Goal: Entertainment & Leisure: Browse casually

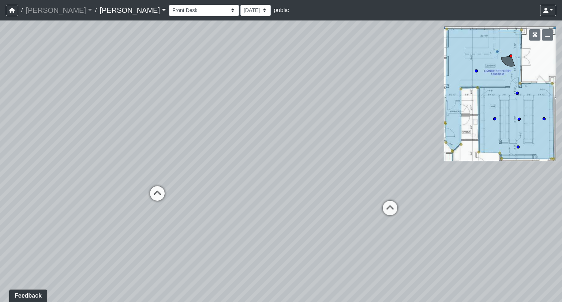
drag, startPoint x: 104, startPoint y: 183, endPoint x: 509, endPoint y: 151, distance: 406.4
click at [509, 151] on div "Loading... Coffee Bar Loading... Mailroom Entrance" at bounding box center [281, 161] width 562 height 282
click at [155, 198] on icon at bounding box center [157, 197] width 22 height 22
drag, startPoint x: 157, startPoint y: 204, endPoint x: 559, endPoint y: 206, distance: 402.2
click at [559, 206] on div "Loading... Coffee Bar Loading... Mailroom Entrance Loading... Front Desk Loadin…" at bounding box center [281, 161] width 562 height 282
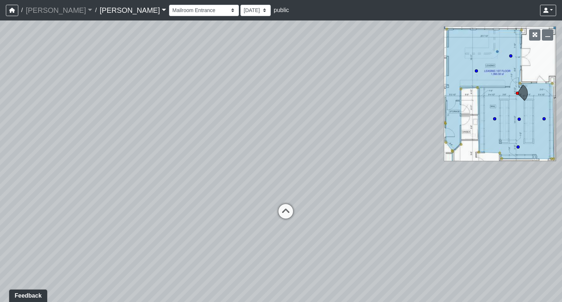
drag, startPoint x: 198, startPoint y: 201, endPoint x: 504, endPoint y: 188, distance: 306.6
click at [504, 188] on div "Loading... Coffee Bar Loading... Mailroom Entrance Loading... Front Desk Loadin…" at bounding box center [281, 161] width 562 height 282
drag, startPoint x: 164, startPoint y: 201, endPoint x: 540, endPoint y: 195, distance: 376.3
click at [540, 195] on div "Loading... Coffee Bar Loading... Mailroom Entrance Loading... Front Desk Loadin…" at bounding box center [281, 161] width 562 height 282
click at [310, 190] on icon at bounding box center [313, 193] width 22 height 22
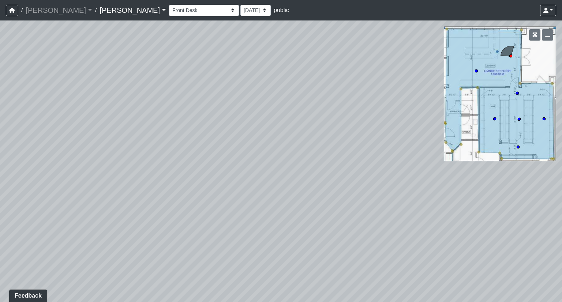
drag, startPoint x: 231, startPoint y: 163, endPoint x: 545, endPoint y: 172, distance: 313.8
click at [545, 172] on div "Loading... Coffee Bar Loading... Mailroom Entrance Loading... Front Desk Loadin…" at bounding box center [281, 161] width 562 height 282
click at [198, 195] on icon at bounding box center [206, 202] width 22 height 22
click at [287, 221] on div "Loading... Coffee Bar Loading... Mailroom Entrance Loading... Front Desk Loadin…" at bounding box center [281, 161] width 562 height 282
drag, startPoint x: 241, startPoint y: 188, endPoint x: 307, endPoint y: 189, distance: 66.6
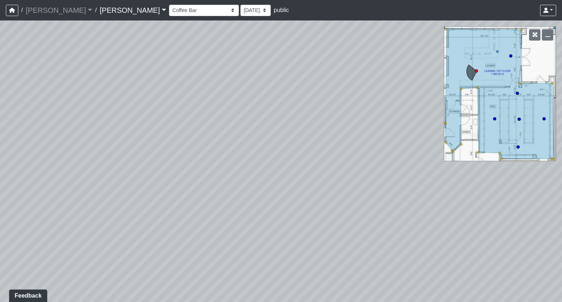
click at [307, 189] on div "Loading... Coffee Bar Loading... Mailroom Entrance Loading... Front Desk Loadin…" at bounding box center [281, 161] width 562 height 282
click at [169, 9] on select "Entry Kitchenette Lounge Pool Table Seating 1 Seating 2 Seating 3 Seating 4 Ban…" at bounding box center [204, 10] width 70 height 11
click at [169, 5] on select "Entry Kitchenette Lounge Pool Table Seating 1 Seating 2 Seating 3 Seating 4 Ban…" at bounding box center [204, 10] width 70 height 11
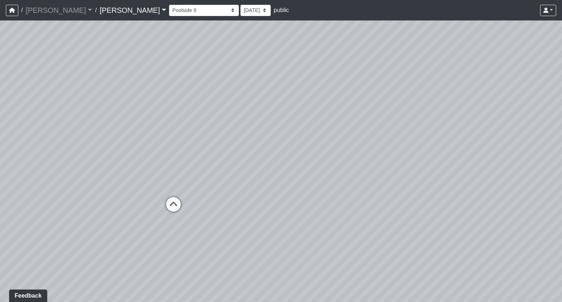
drag, startPoint x: 139, startPoint y: 135, endPoint x: 562, endPoint y: 118, distance: 423.4
click at [562, 118] on div "Loading... Coffee Bar Loading... Mailroom Entrance Loading... Front Desk Loadin…" at bounding box center [281, 161] width 562 height 282
drag, startPoint x: 198, startPoint y: 116, endPoint x: 544, endPoint y: 118, distance: 345.9
click at [561, 119] on div "Loading... Coffee Bar Loading... Mailroom Entrance Loading... Front Desk Loadin…" at bounding box center [281, 161] width 562 height 282
drag, startPoint x: 193, startPoint y: 133, endPoint x: 64, endPoint y: 122, distance: 129.3
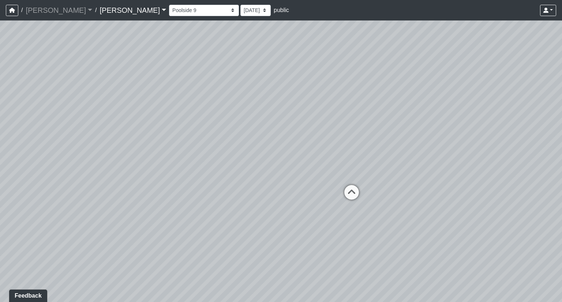
click at [64, 122] on div "Loading... Coffee Bar Loading... Mailroom Entrance Loading... Front Desk Loadin…" at bounding box center [281, 161] width 562 height 282
click at [169, 9] on select "Entry Kitchenette Lounge Pool Table Seating 1 Seating 2 Seating 3 Seating 4 Ban…" at bounding box center [204, 10] width 70 height 11
click at [169, 5] on select "Entry Kitchenette Lounge Pool Table Seating 1 Seating 2 Seating 3 Seating 4 Ban…" at bounding box center [204, 10] width 70 height 11
drag, startPoint x: 354, startPoint y: 122, endPoint x: 0, endPoint y: 109, distance: 353.8
click at [0, 109] on div "Loading... Coffee Bar Loading... Mailroom Entrance Loading... Front Desk Loadin…" at bounding box center [281, 161] width 562 height 282
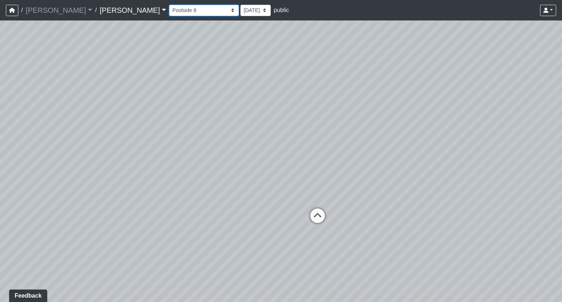
click at [169, 14] on select "Entry Kitchenette Lounge Pool Table Seating 1 Seating 2 Seating 3 Seating 4 Ban…" at bounding box center [204, 10] width 70 height 11
click at [169, 5] on select "Entry Kitchenette Lounge Pool Table Seating 1 Seating 2 Seating 3 Seating 4 Ban…" at bounding box center [204, 10] width 70 height 11
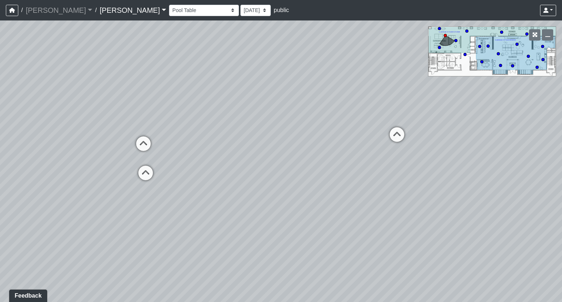
drag, startPoint x: 427, startPoint y: 129, endPoint x: 0, endPoint y: 99, distance: 428.6
click at [0, 99] on div "Loading... Coffee Bar Loading... Mailroom Entrance Loading... Front Desk Loadin…" at bounding box center [281, 161] width 562 height 282
drag, startPoint x: 319, startPoint y: 87, endPoint x: 0, endPoint y: 93, distance: 319.2
click at [0, 93] on div "Loading... Coffee Bar Loading... Mailroom Entrance Loading... Front Desk Loadin…" at bounding box center [281, 161] width 562 height 282
drag, startPoint x: 104, startPoint y: 98, endPoint x: 467, endPoint y: 103, distance: 363.5
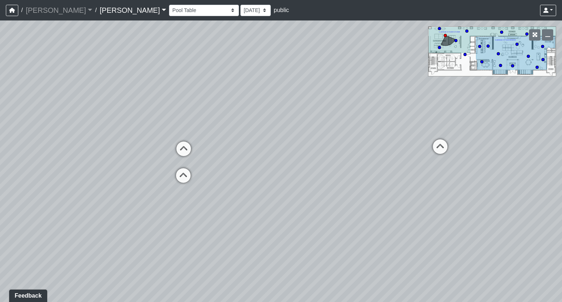
click at [467, 103] on div "Loading... Coffee Bar Loading... Mailroom Entrance Loading... Front Desk Loadin…" at bounding box center [281, 161] width 562 height 282
click at [169, 10] on select "Entry Kitchenette Lounge Pool Table Seating 1 Seating 2 Seating 3 Seating 4 Ban…" at bounding box center [204, 10] width 70 height 11
click at [169, 5] on select "Entry Kitchenette Lounge Pool Table Seating 1 Seating 2 Seating 3 Seating 4 Ban…" at bounding box center [204, 10] width 70 height 11
drag, startPoint x: 438, startPoint y: 140, endPoint x: 1, endPoint y: 118, distance: 436.8
click at [1, 118] on div "Loading... Coffee Bar Loading... Mailroom Entrance Loading... Front Desk Loadin…" at bounding box center [281, 161] width 562 height 282
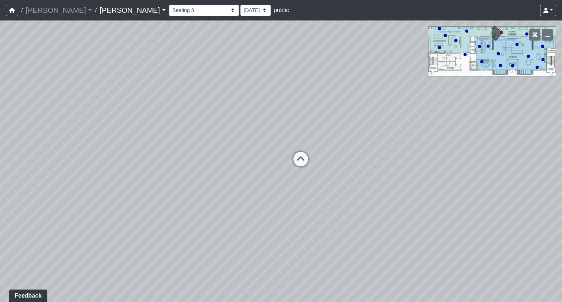
drag, startPoint x: 162, startPoint y: 141, endPoint x: 439, endPoint y: 128, distance: 277.0
click at [439, 128] on div "Loading... Coffee Bar Loading... Mailroom Entrance Loading... Front Desk Loadin…" at bounding box center [281, 161] width 562 height 282
click at [169, 11] on select "Entry Kitchenette Lounge Pool Table Seating 1 Seating 2 Seating 3 Seating 4 Ban…" at bounding box center [204, 10] width 70 height 11
click at [169, 5] on select "Entry Kitchenette Lounge Pool Table Seating 1 Seating 2 Seating 3 Seating 4 Ban…" at bounding box center [204, 10] width 70 height 11
drag, startPoint x: 391, startPoint y: 139, endPoint x: 87, endPoint y: 111, distance: 305.8
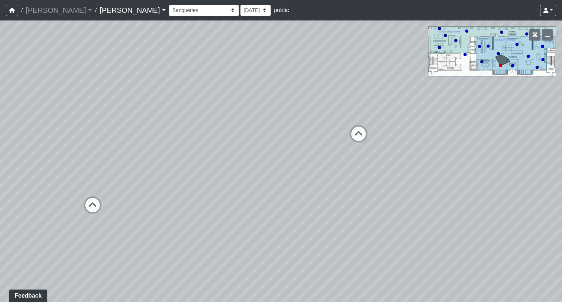
click at [78, 111] on div "Loading... Coffee Bar Loading... Mailroom Entrance Loading... Front Desk Loadin…" at bounding box center [281, 161] width 562 height 282
drag, startPoint x: 325, startPoint y: 111, endPoint x: 426, endPoint y: 117, distance: 101.6
click at [426, 117] on div "Loading... Coffee Bar Loading... Mailroom Entrance Loading... Front Desk Loadin…" at bounding box center [281, 161] width 562 height 282
drag, startPoint x: 255, startPoint y: 144, endPoint x: 328, endPoint y: 135, distance: 73.4
click at [328, 135] on div "Loading... Coffee Bar Loading... Mailroom Entrance Loading... Front Desk Loadin…" at bounding box center [281, 161] width 562 height 282
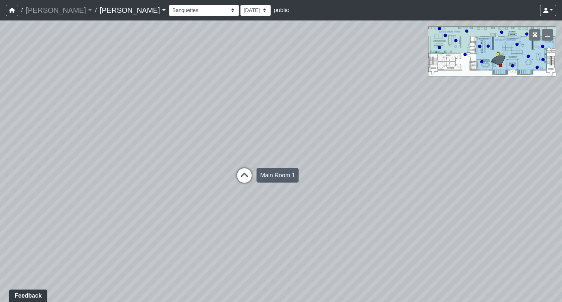
click at [242, 176] on icon at bounding box center [245, 179] width 22 height 22
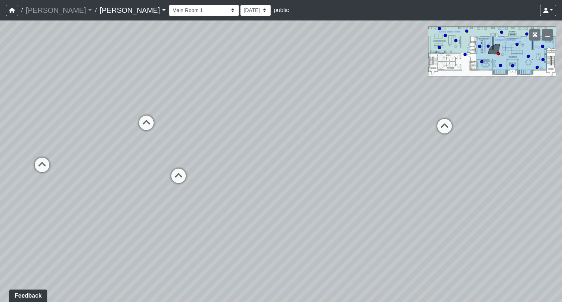
drag, startPoint x: 244, startPoint y: 151, endPoint x: 508, endPoint y: 145, distance: 263.6
click at [508, 145] on div "Loading... Coffee Bar Loading... Mailroom Entrance Loading... Front Desk Loadin…" at bounding box center [281, 161] width 562 height 282
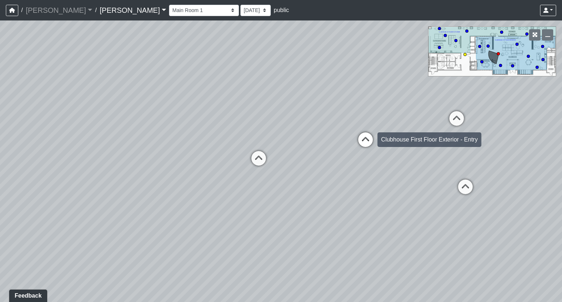
drag, startPoint x: 139, startPoint y: 138, endPoint x: 373, endPoint y: 131, distance: 233.6
click at [373, 131] on div "Loading... Coffee Bar Loading... Mailroom Entrance Loading... Front Desk Loadin…" at bounding box center [281, 161] width 562 height 282
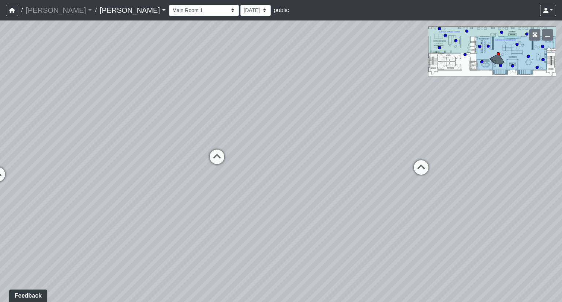
drag, startPoint x: 169, startPoint y: 154, endPoint x: 401, endPoint y: 148, distance: 232.1
click at [401, 148] on div "Loading... Coffee Bar Loading... Mailroom Entrance Loading... Front Desk Loadin…" at bounding box center [281, 161] width 562 height 282
drag, startPoint x: 160, startPoint y: 173, endPoint x: 488, endPoint y: 157, distance: 327.6
click at [488, 157] on div "Loading... Coffee Bar Loading... Mailroom Entrance Loading... Front Desk Loadin…" at bounding box center [281, 161] width 562 height 282
drag, startPoint x: 241, startPoint y: 131, endPoint x: 455, endPoint y: 185, distance: 220.3
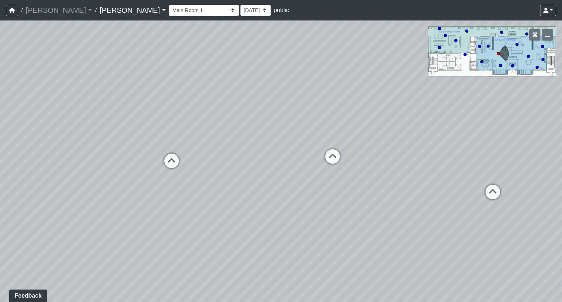
click at [455, 185] on div "Loading... Coffee Bar Loading... Mailroom Entrance Loading... Front Desk Loadin…" at bounding box center [281, 161] width 562 height 282
click at [169, 14] on select "Entry Kitchenette Lounge Pool Table Seating 1 Seating 2 Seating 3 Seating 4 Ban…" at bounding box center [204, 10] width 70 height 11
click at [169, 5] on select "Entry Kitchenette Lounge Pool Table Seating 1 Seating 2 Seating 3 Seating 4 Ban…" at bounding box center [204, 10] width 70 height 11
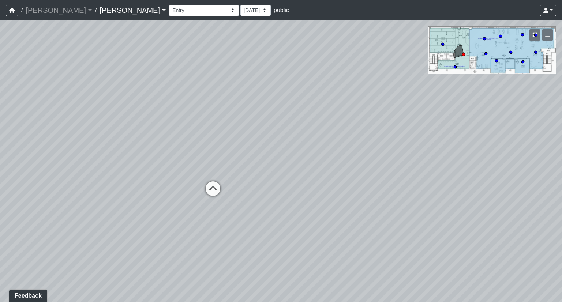
drag, startPoint x: 398, startPoint y: 150, endPoint x: 18, endPoint y: 132, distance: 381.1
click at [18, 132] on div "Loading... Coffee Bar Loading... Mailroom Entrance Loading... Front Desk Loadin…" at bounding box center [281, 161] width 562 height 282
click at [169, 13] on select "Entry Kitchenette Lounge Pool Table Seating 1 Seating 2 Seating 3 Seating 4 Ban…" at bounding box center [204, 10] width 70 height 11
click at [169, 5] on select "Entry Kitchenette Lounge Pool Table Seating 1 Seating 2 Seating 3 Seating 4 Ban…" at bounding box center [204, 10] width 70 height 11
drag, startPoint x: 326, startPoint y: 127, endPoint x: 153, endPoint y: 123, distance: 173.5
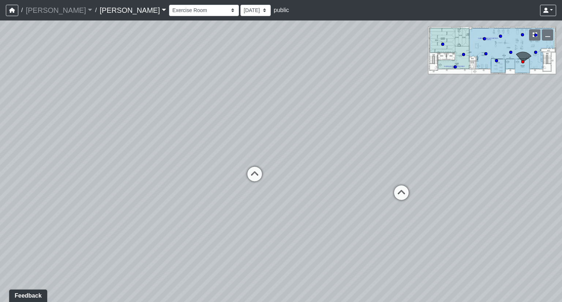
click at [153, 123] on div "Loading... Coffee Bar Loading... Mailroom Entrance Loading... Front Desk Loadin…" at bounding box center [281, 161] width 562 height 282
click at [252, 173] on icon at bounding box center [255, 178] width 22 height 22
drag, startPoint x: 430, startPoint y: 158, endPoint x: 136, endPoint y: 154, distance: 293.6
click at [79, 154] on div "Loading... Coffee Bar Loading... Mailroom Entrance Loading... Front Desk Loadin…" at bounding box center [281, 161] width 562 height 282
drag, startPoint x: 352, startPoint y: 155, endPoint x: 139, endPoint y: 145, distance: 213.3
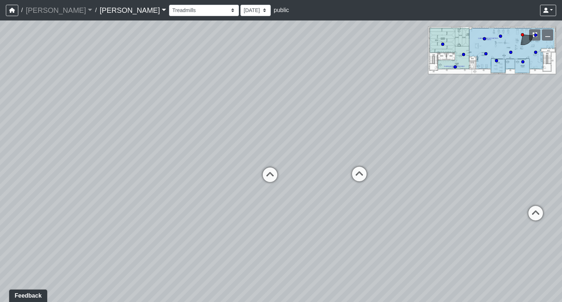
click at [36, 145] on div "Loading... Coffee Bar Loading... Mailroom Entrance Loading... Front Desk Loadin…" at bounding box center [281, 161] width 562 height 282
drag, startPoint x: 371, startPoint y: 144, endPoint x: 0, endPoint y: 132, distance: 370.9
click at [0, 132] on div "Loading... Coffee Bar Loading... Mailroom Entrance Loading... Front Desk Loadin…" at bounding box center [281, 161] width 562 height 282
click at [169, 13] on select "Entry Kitchenette Lounge Pool Table Seating 1 Seating 2 Seating 3 Seating 4 Ban…" at bounding box center [204, 10] width 70 height 11
click at [169, 5] on select "Entry Kitchenette Lounge Pool Table Seating 1 Seating 2 Seating 3 Seating 4 Ban…" at bounding box center [204, 10] width 70 height 11
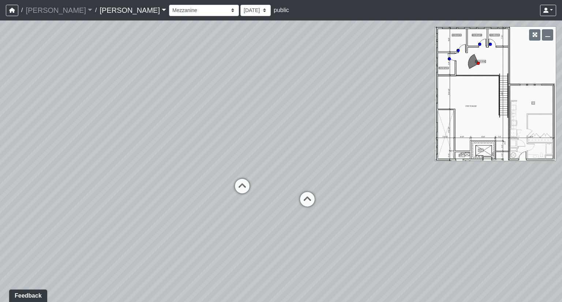
drag, startPoint x: 151, startPoint y: 140, endPoint x: 471, endPoint y: 107, distance: 321.6
click at [471, 107] on div "Loading... Coffee Bar Loading... Mailroom Entrance Loading... Front Desk Loadin…" at bounding box center [281, 161] width 562 height 282
drag, startPoint x: 196, startPoint y: 130, endPoint x: 420, endPoint y: 124, distance: 223.7
click at [420, 124] on div "Loading... Coffee Bar Loading... Mailroom Entrance Loading... Front Desk Loadin…" at bounding box center [281, 161] width 562 height 282
drag, startPoint x: 142, startPoint y: 135, endPoint x: 416, endPoint y: 117, distance: 274.4
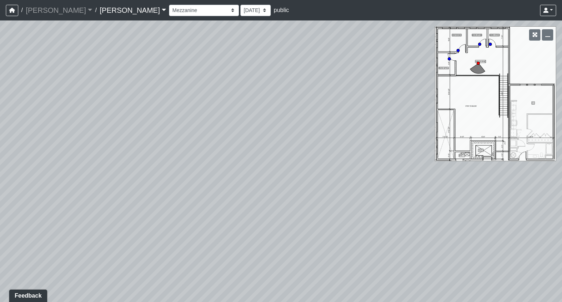
click at [416, 117] on div "Loading... Coffee Bar Loading... Mailroom Entrance Loading... Front Desk Loadin…" at bounding box center [281, 161] width 562 height 282
drag, startPoint x: 95, startPoint y: 136, endPoint x: 562, endPoint y: 175, distance: 468.3
click at [562, 175] on div "Loading... Coffee Bar Loading... Mailroom Entrance Loading... Front Desk Loadin…" at bounding box center [281, 161] width 562 height 282
drag, startPoint x: 173, startPoint y: 169, endPoint x: 0, endPoint y: 98, distance: 187.2
click at [0, 98] on div "Loading... Coffee Bar Loading... Mailroom Entrance Loading... Front Desk Loadin…" at bounding box center [281, 161] width 562 height 282
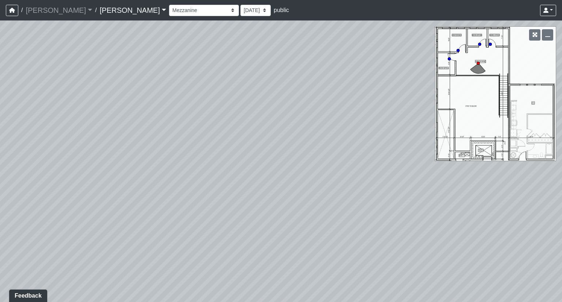
drag, startPoint x: 314, startPoint y: 93, endPoint x: 148, endPoint y: 103, distance: 165.7
click at [33, 126] on div "Loading... Coffee Bar Loading... Mailroom Entrance Loading... Front Desk Loadin…" at bounding box center [281, 161] width 562 height 282
drag, startPoint x: 326, startPoint y: 97, endPoint x: 79, endPoint y: 93, distance: 247.1
click at [79, 93] on div "Loading... Coffee Bar Loading... Mailroom Entrance Loading... Front Desk Loadin…" at bounding box center [281, 161] width 562 height 282
drag, startPoint x: 228, startPoint y: 87, endPoint x: 94, endPoint y: 112, distance: 136.6
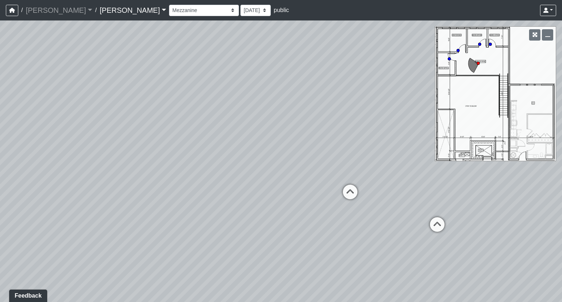
click at [94, 112] on div "Loading... Coffee Bar Loading... Mailroom Entrance Loading... Front Desk Loadin…" at bounding box center [281, 161] width 562 height 282
drag, startPoint x: 378, startPoint y: 107, endPoint x: 0, endPoint y: 79, distance: 378.7
click at [0, 79] on div "Loading... Coffee Bar Loading... Mailroom Entrance Loading... Front Desk Loadin…" at bounding box center [281, 161] width 562 height 282
click at [169, 13] on select "Entry Kitchenette Lounge Pool Table Seating 1 Seating 2 Seating 3 Seating 4 Ban…" at bounding box center [204, 10] width 70 height 11
click at [169, 5] on select "Entry Kitchenette Lounge Pool Table Seating 1 Seating 2 Seating 3 Seating 4 Ban…" at bounding box center [204, 10] width 70 height 11
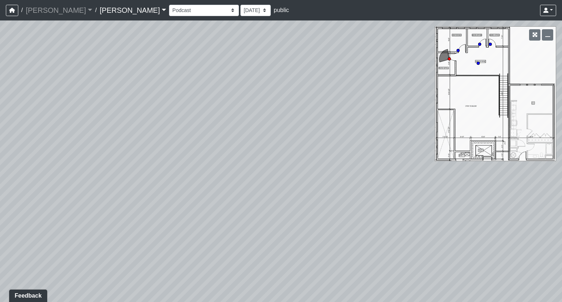
drag, startPoint x: 345, startPoint y: 80, endPoint x: 0, endPoint y: 76, distance: 344.8
click at [0, 76] on div "Loading... Coffee Bar Loading... Mailroom Entrance Loading... Front Desk Loadin…" at bounding box center [281, 161] width 562 height 282
click at [169, 7] on select "Entry Kitchenette Lounge Pool Table Seating 1 Seating 2 Seating 3 Seating 4 Ban…" at bounding box center [204, 10] width 70 height 11
click at [169, 5] on select "Entry Kitchenette Lounge Pool Table Seating 1 Seating 2 Seating 3 Seating 4 Ban…" at bounding box center [204, 10] width 70 height 11
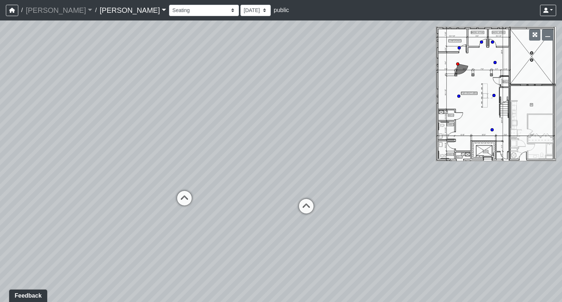
drag, startPoint x: 282, startPoint y: 130, endPoint x: 10, endPoint y: 126, distance: 272.3
click at [10, 126] on div "Loading... Coffee Bar Loading... Mailroom Entrance Loading... Front Desk Loadin…" at bounding box center [281, 161] width 562 height 282
click at [307, 205] on icon at bounding box center [306, 210] width 22 height 22
drag, startPoint x: 97, startPoint y: 163, endPoint x: 220, endPoint y: 163, distance: 122.6
click at [147, 168] on div "Loading... Coffee Bar Loading... Mailroom Entrance Loading... Front Desk Loadin…" at bounding box center [281, 161] width 562 height 282
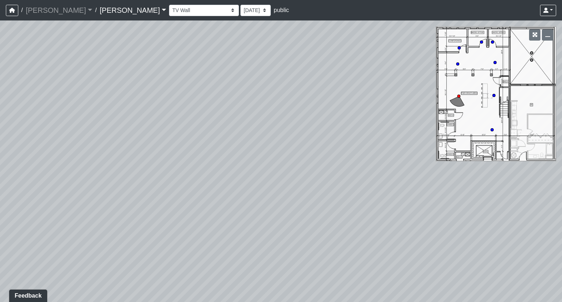
drag, startPoint x: 294, startPoint y: 160, endPoint x: 221, endPoint y: 137, distance: 76.6
click at [0, 135] on div "Loading... Coffee Bar Loading... Mailroom Entrance Loading... Front Desk Loadin…" at bounding box center [281, 161] width 562 height 282
drag, startPoint x: 285, startPoint y: 137, endPoint x: 288, endPoint y: 149, distance: 12.4
click at [288, 149] on div "Loading... Coffee Bar Loading... Mailroom Entrance Loading... Front Desk Loadin…" at bounding box center [281, 161] width 562 height 282
drag, startPoint x: 88, startPoint y: 135, endPoint x: 328, endPoint y: 144, distance: 239.9
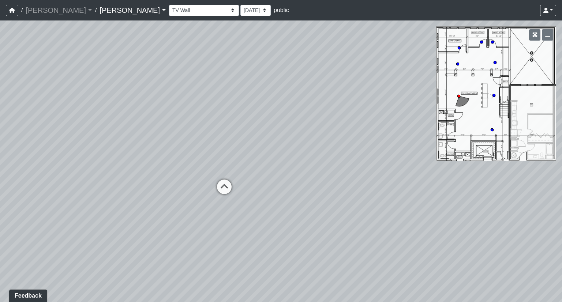
click at [328, 144] on div "Loading... Coffee Bar Loading... Mailroom Entrance Loading... Front Desk Loadin…" at bounding box center [281, 161] width 562 height 282
drag, startPoint x: 146, startPoint y: 140, endPoint x: 257, endPoint y: 164, distance: 113.8
click at [257, 164] on div "Loading... Coffee Bar Loading... Mailroom Entrance Loading... Front Desk Loadin…" at bounding box center [281, 161] width 562 height 282
drag, startPoint x: 351, startPoint y: 132, endPoint x: 10, endPoint y: 114, distance: 340.9
click at [8, 114] on div "Loading... Coffee Bar Loading... Mailroom Entrance Loading... Front Desk Loadin…" at bounding box center [281, 161] width 562 height 282
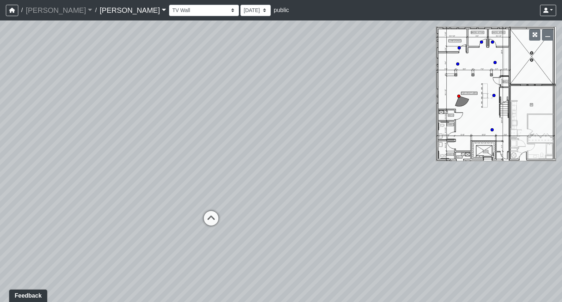
drag, startPoint x: 298, startPoint y: 102, endPoint x: 508, endPoint y: 135, distance: 213.4
click at [514, 134] on div "Loading... Coffee Bar Loading... Mailroom Entrance Loading... Front Desk Loadin…" at bounding box center [281, 161] width 562 height 282
drag, startPoint x: 281, startPoint y: 147, endPoint x: 478, endPoint y: 142, distance: 197.0
click at [478, 142] on div "Loading... Coffee Bar Loading... Mailroom Entrance Loading... Front Desk Loadin…" at bounding box center [281, 161] width 562 height 282
click at [169, 6] on select "Entry Kitchenette Lounge Pool Table Seating 1 Seating 2 Seating 3 Seating 4 Ban…" at bounding box center [204, 10] width 70 height 11
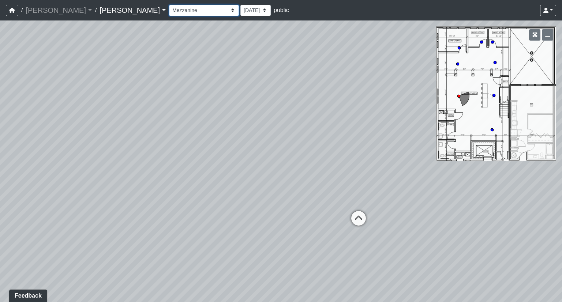
click at [169, 5] on select "Entry Kitchenette Lounge Pool Table Seating 1 Seating 2 Seating 3 Seating 4 Ban…" at bounding box center [204, 10] width 70 height 11
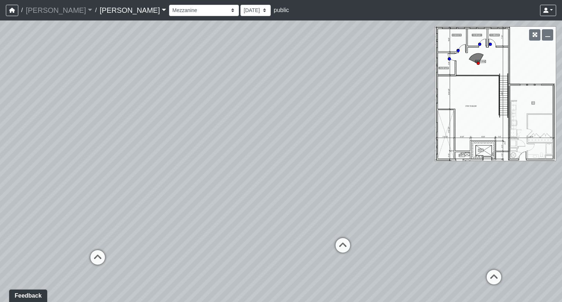
drag, startPoint x: 236, startPoint y: 130, endPoint x: 515, endPoint y: 128, distance: 279.6
click at [515, 128] on div "Loading... Coffee Bar Loading... Mailroom Entrance Loading... Front Desk Loadin…" at bounding box center [281, 161] width 562 height 282
drag, startPoint x: 205, startPoint y: 137, endPoint x: 414, endPoint y: 119, distance: 210.5
click at [414, 119] on div "Loading... Coffee Bar Loading... Mailroom Entrance Loading... Front Desk Loadin…" at bounding box center [281, 161] width 562 height 282
drag, startPoint x: 133, startPoint y: 133, endPoint x: 152, endPoint y: 113, distance: 27.5
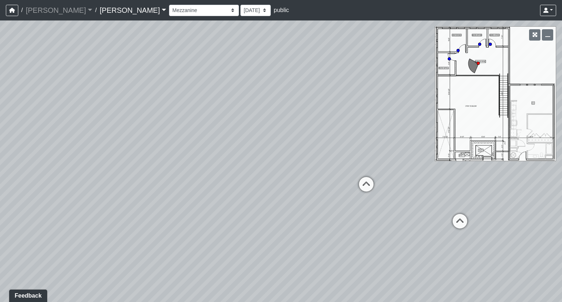
click at [152, 113] on div "Loading... Coffee Bar Loading... Mailroom Entrance Loading... Front Desk Loadin…" at bounding box center [281, 161] width 562 height 282
drag, startPoint x: 384, startPoint y: 247, endPoint x: 138, endPoint y: 240, distance: 245.3
click at [138, 240] on div "Loading... Coffee Bar Loading... Mailroom Entrance Loading... Front Desk Loadin…" at bounding box center [281, 161] width 562 height 282
drag, startPoint x: 354, startPoint y: 233, endPoint x: 70, endPoint y: 225, distance: 283.8
click at [70, 225] on div "Loading... Coffee Bar Loading... Mailroom Entrance Loading... Front Desk Loadin…" at bounding box center [281, 161] width 562 height 282
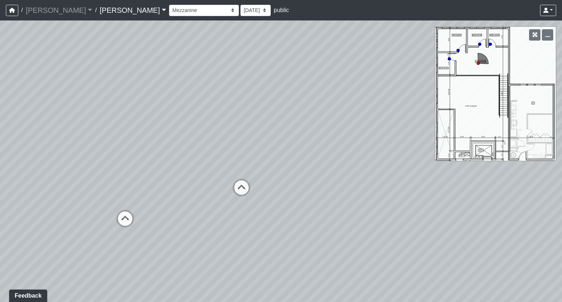
drag, startPoint x: 269, startPoint y: 225, endPoint x: 23, endPoint y: 225, distance: 246.0
click at [23, 225] on div "Loading... Coffee Bar Loading... Mailroom Entrance Loading... Front Desk Loadin…" at bounding box center [281, 161] width 562 height 282
drag, startPoint x: 288, startPoint y: 210, endPoint x: 57, endPoint y: 210, distance: 231.3
click at [57, 210] on div "Loading... Coffee Bar Loading... Mailroom Entrance Loading... Front Desk Loadin…" at bounding box center [281, 161] width 562 height 282
drag, startPoint x: 428, startPoint y: 203, endPoint x: 111, endPoint y: 206, distance: 317.0
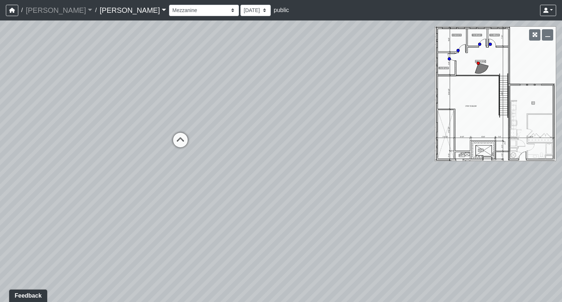
click at [111, 206] on div "Loading... Coffee Bar Loading... Mailroom Entrance Loading... Front Desk Loadin…" at bounding box center [281, 161] width 562 height 282
click at [169, 10] on select "Entry Kitchenette Lounge Pool Table Seating 1 Seating 2 Seating 3 Seating 4 Ban…" at bounding box center [204, 10] width 70 height 11
click at [169, 5] on select "Entry Kitchenette Lounge Pool Table Seating 1 Seating 2 Seating 3 Seating 4 Ban…" at bounding box center [204, 10] width 70 height 11
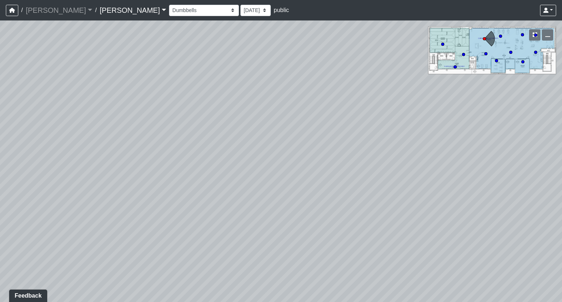
drag, startPoint x: 254, startPoint y: 102, endPoint x: 231, endPoint y: 318, distance: 217.9
click at [231, 302] on html "/ Flournoy Flournoy Loading... / Lake Nona Lake Nona Loading... Lake Nona Lake …" at bounding box center [281, 151] width 562 height 302
drag, startPoint x: 283, startPoint y: 125, endPoint x: 269, endPoint y: -31, distance: 156.9
click at [269, 0] on html "/ Flournoy Flournoy Loading... / Lake Nona Lake Nona Loading... Lake Nona Lake …" at bounding box center [281, 151] width 562 height 302
drag, startPoint x: 317, startPoint y: 239, endPoint x: 292, endPoint y: 158, distance: 85.0
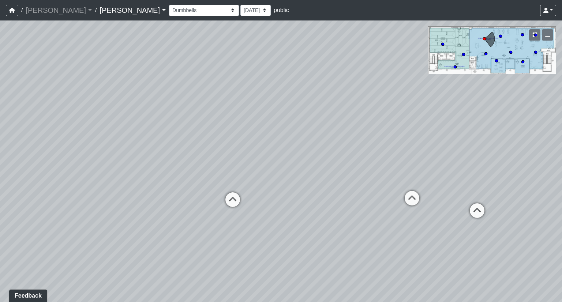
click at [292, 158] on div "Loading... Coffee Bar Loading... Mailroom Entrance Loading... Front Desk Loadin…" at bounding box center [281, 161] width 562 height 282
drag, startPoint x: 297, startPoint y: 75, endPoint x: 296, endPoint y: -30, distance: 105.4
click at [296, 0] on html "/ Flournoy Flournoy Loading... / Lake Nona Lake Nona Loading... Lake Nona Lake …" at bounding box center [281, 151] width 562 height 302
click at [169, 10] on select "Entry Kitchenette Lounge Pool Table Seating 1 Seating 2 Seating 3 Seating 4 Ban…" at bounding box center [204, 10] width 70 height 11
click at [169, 5] on select "Entry Kitchenette Lounge Pool Table Seating 1 Seating 2 Seating 3 Seating 4 Ban…" at bounding box center [204, 10] width 70 height 11
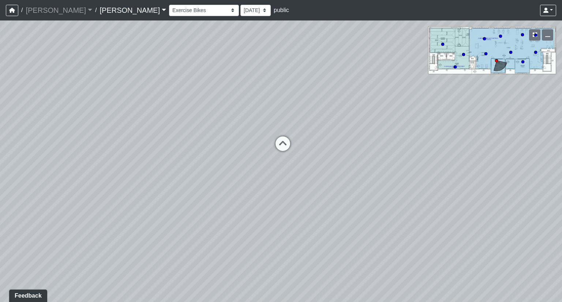
drag, startPoint x: 376, startPoint y: 153, endPoint x: 133, endPoint y: 124, distance: 244.0
click at [133, 124] on div "Loading... Coffee Bar Loading... Mailroom Entrance Loading... Front Desk Loadin…" at bounding box center [281, 161] width 562 height 282
drag, startPoint x: 404, startPoint y: 124, endPoint x: 111, endPoint y: 113, distance: 292.7
click at [113, 113] on div "Loading... Coffee Bar Loading... Mailroom Entrance Loading... Front Desk Loadin…" at bounding box center [281, 161] width 562 height 282
drag, startPoint x: 343, startPoint y: 115, endPoint x: 50, endPoint y: 96, distance: 293.8
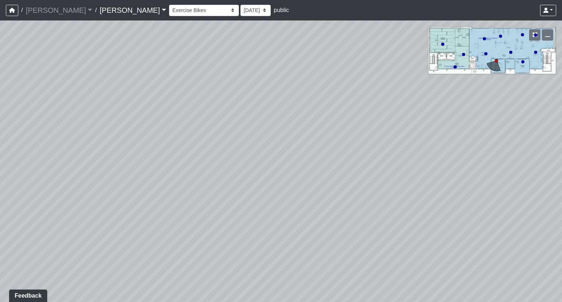
click at [50, 96] on div "Loading... Coffee Bar Loading... Mailroom Entrance Loading... Front Desk Loadin…" at bounding box center [281, 161] width 562 height 282
drag, startPoint x: 362, startPoint y: 113, endPoint x: 35, endPoint y: 127, distance: 327.5
click at [35, 127] on div "Loading... Coffee Bar Loading... Mailroom Entrance Loading... Front Desk Loadin…" at bounding box center [281, 161] width 562 height 282
click at [169, 4] on div "Entry Kitchenette Lounge Pool Table Seating 1 Seating 2 Seating 3 Seating 4 Ban…" at bounding box center [362, 10] width 387 height 14
drag, startPoint x: 155, startPoint y: 8, endPoint x: 155, endPoint y: 15, distance: 7.0
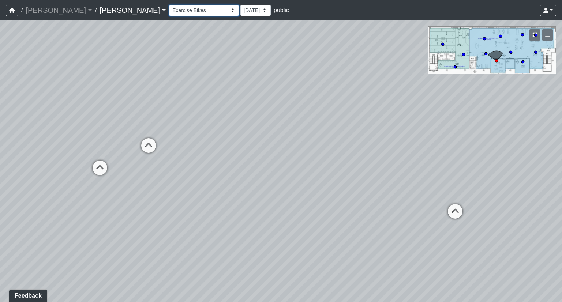
click at [169, 8] on select "Entry Kitchenette Lounge Pool Table Seating 1 Seating 2 Seating 3 Seating 4 Ban…" at bounding box center [204, 10] width 70 height 11
click at [169, 5] on select "Entry Kitchenette Lounge Pool Table Seating 1 Seating 2 Seating 3 Seating 4 Ban…" at bounding box center [204, 10] width 70 height 11
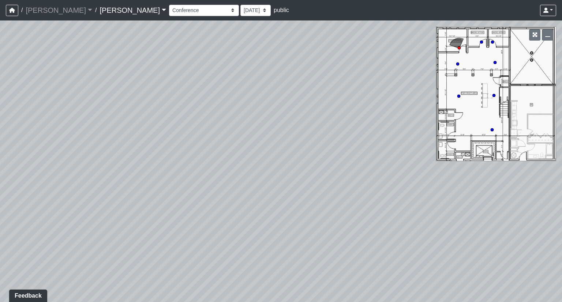
drag, startPoint x: 402, startPoint y: 189, endPoint x: 116, endPoint y: 186, distance: 285.5
click at [116, 186] on div "Loading... Coffee Bar Loading... Mailroom Entrance Loading... Front Desk Loadin…" at bounding box center [281, 161] width 562 height 282
drag, startPoint x: 411, startPoint y: 170, endPoint x: 192, endPoint y: 166, distance: 218.5
click at [192, 166] on div "Loading... Coffee Bar Loading... Mailroom Entrance Loading... Front Desk Loadin…" at bounding box center [281, 161] width 562 height 282
drag, startPoint x: 329, startPoint y: 163, endPoint x: 46, endPoint y: 163, distance: 283.7
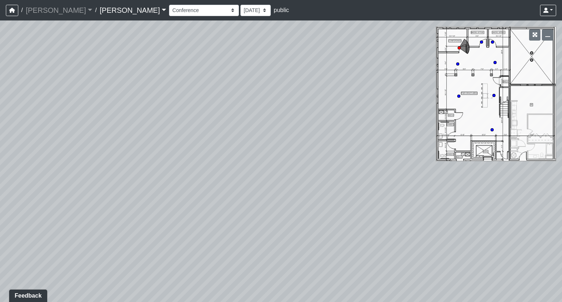
click at [46, 163] on div "Loading... Coffee Bar Loading... Mailroom Entrance Loading... Front Desk Loadin…" at bounding box center [281, 161] width 562 height 282
drag, startPoint x: 253, startPoint y: 161, endPoint x: 44, endPoint y: 160, distance: 209.4
click at [44, 160] on div "Loading... Coffee Bar Loading... Mailroom Entrance Loading... Front Desk Loadin…" at bounding box center [281, 161] width 562 height 282
drag, startPoint x: 129, startPoint y: 9, endPoint x: 131, endPoint y: 13, distance: 4.3
click at [169, 9] on select "Entry Kitchenette Lounge Pool Table Seating 1 Seating 2 Seating 3 Seating 4 Ban…" at bounding box center [204, 10] width 70 height 11
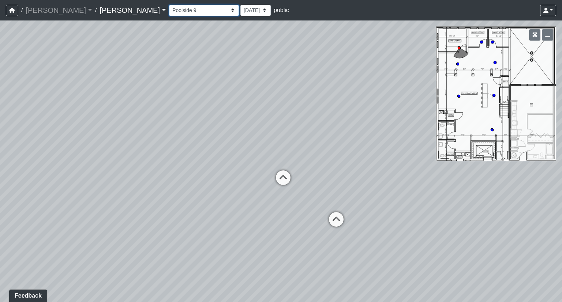
click at [169, 5] on select "Entry Kitchenette Lounge Pool Table Seating 1 Seating 2 Seating 3 Seating 4 Ban…" at bounding box center [204, 10] width 70 height 11
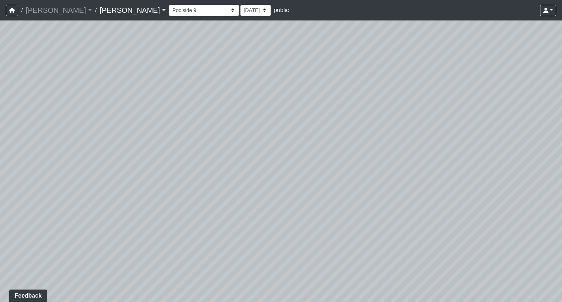
drag, startPoint x: 262, startPoint y: 130, endPoint x: 440, endPoint y: 128, distance: 177.5
click at [436, 128] on div "Loading... Coffee Bar Loading... Mailroom Entrance Loading... Front Desk Loadin…" at bounding box center [281, 161] width 562 height 282
drag, startPoint x: 261, startPoint y: 144, endPoint x: 518, endPoint y: 135, distance: 257.1
click at [518, 135] on div "Loading... Coffee Bar Loading... Mailroom Entrance Loading... Front Desk Loadin…" at bounding box center [281, 161] width 562 height 282
drag, startPoint x: 260, startPoint y: 148, endPoint x: 375, endPoint y: 115, distance: 119.1
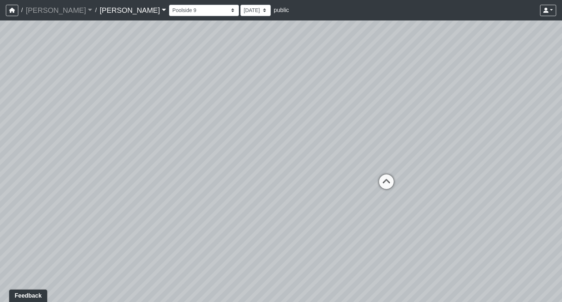
click at [375, 115] on div "Loading... Coffee Bar Loading... Mailroom Entrance Loading... Front Desk Loadin…" at bounding box center [281, 161] width 562 height 282
drag, startPoint x: 100, startPoint y: 80, endPoint x: 468, endPoint y: 89, distance: 367.9
click at [468, 89] on div "Loading... Coffee Bar Loading... Mailroom Entrance Loading... Front Desk Loadin…" at bounding box center [281, 161] width 562 height 282
drag, startPoint x: 94, startPoint y: 135, endPoint x: 524, endPoint y: 122, distance: 430.6
click at [524, 122] on div "Loading... Coffee Bar Loading... Mailroom Entrance Loading... Front Desk Loadin…" at bounding box center [281, 161] width 562 height 282
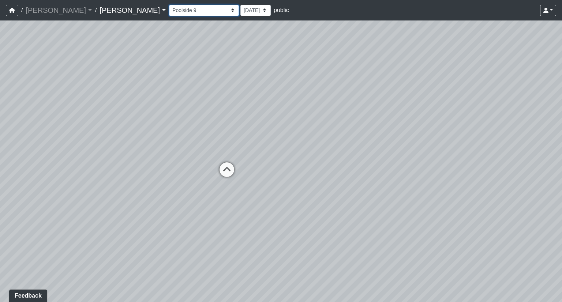
click at [169, 11] on select "Entry Kitchenette Lounge Pool Table Seating 1 Seating 2 Seating 3 Seating 4 Ban…" at bounding box center [204, 10] width 70 height 11
click at [169, 5] on select "Entry Kitchenette Lounge Pool Table Seating 1 Seating 2 Seating 3 Seating 4 Ban…" at bounding box center [204, 10] width 70 height 11
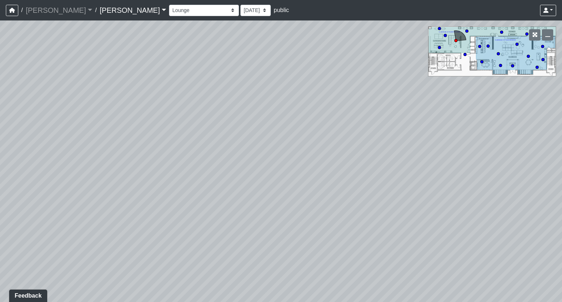
drag, startPoint x: 183, startPoint y: 122, endPoint x: 258, endPoint y: 122, distance: 74.7
click at [258, 122] on div "Loading... Coffee Bar Loading... Mailroom Entrance Loading... Front Desk Loadin…" at bounding box center [281, 161] width 562 height 282
click at [169, 15] on select "Entry Kitchenette Lounge Pool Table Seating 1 Seating 2 Seating 3 Seating 4 Ban…" at bounding box center [204, 10] width 70 height 11
click at [169, 5] on select "Entry Kitchenette Lounge Pool Table Seating 1 Seating 2 Seating 3 Seating 4 Ban…" at bounding box center [204, 10] width 70 height 11
drag, startPoint x: 349, startPoint y: 139, endPoint x: 218, endPoint y: 154, distance: 131.8
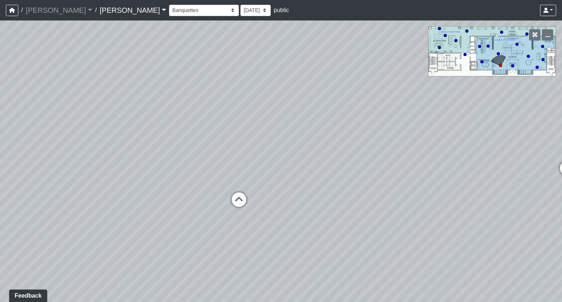
click at [209, 136] on div "Loading... Coffee Bar Loading... Mailroom Entrance Loading... Front Desk Loadin…" at bounding box center [281, 161] width 562 height 282
drag, startPoint x: 375, startPoint y: 172, endPoint x: 72, endPoint y: 179, distance: 302.8
click at [72, 179] on div "Loading... Coffee Bar Loading... Mailroom Entrance Loading... Front Desk Loadin…" at bounding box center [281, 161] width 562 height 282
drag, startPoint x: 252, startPoint y: 175, endPoint x: 54, endPoint y: 163, distance: 198.4
click at [54, 163] on div "Loading... Coffee Bar Loading... Mailroom Entrance Loading... Front Desk Loadin…" at bounding box center [281, 161] width 562 height 282
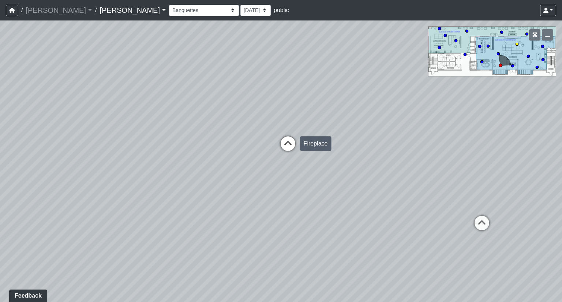
drag, startPoint x: 109, startPoint y: 156, endPoint x: 297, endPoint y: 152, distance: 187.8
click at [297, 152] on div "Loading... Coffee Bar Loading... Mailroom Entrance Loading... Front Desk Loadin…" at bounding box center [281, 161] width 562 height 282
drag, startPoint x: 100, startPoint y: 136, endPoint x: 252, endPoint y: 143, distance: 151.7
click at [252, 143] on div "Loading... Coffee Bar Loading... Mailroom Entrance Loading... Front Desk Loadin…" at bounding box center [281, 161] width 562 height 282
drag, startPoint x: 144, startPoint y: 157, endPoint x: 348, endPoint y: 160, distance: 203.9
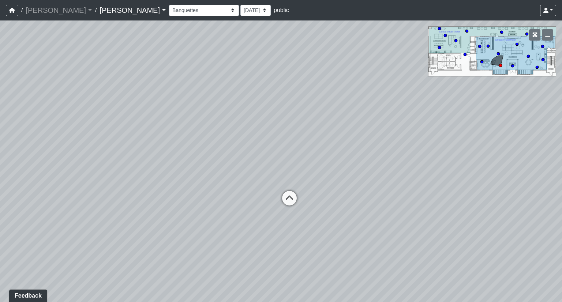
click at [348, 160] on div "Loading... Coffee Bar Loading... Mailroom Entrance Loading... Front Desk Loadin…" at bounding box center [281, 161] width 562 height 282
drag, startPoint x: 134, startPoint y: 156, endPoint x: 182, endPoint y: 156, distance: 47.6
click at [182, 156] on div "Loading... Coffee Bar Loading... Mailroom Entrance Loading... Front Desk Loadin…" at bounding box center [281, 161] width 562 height 282
click at [320, 200] on icon at bounding box center [319, 203] width 22 height 22
drag, startPoint x: 280, startPoint y: 183, endPoint x: 453, endPoint y: 166, distance: 174.7
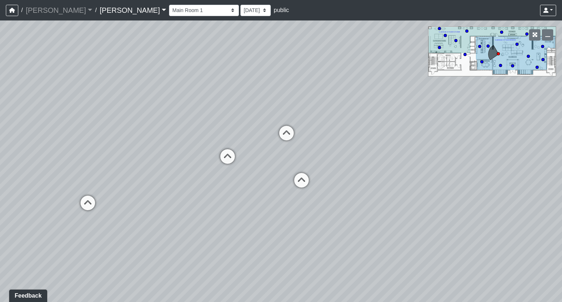
click at [453, 166] on div "Loading... Coffee Bar Loading... Mailroom Entrance Loading... Front Desk Loadin…" at bounding box center [281, 161] width 562 height 282
drag, startPoint x: 395, startPoint y: 169, endPoint x: 488, endPoint y: 168, distance: 92.2
click at [488, 168] on div "Loading... Coffee Bar Loading... Mailroom Entrance Loading... Front Desk Loadin…" at bounding box center [281, 161] width 562 height 282
drag, startPoint x: 421, startPoint y: 165, endPoint x: 522, endPoint y: 165, distance: 101.0
click at [522, 165] on div "Loading... Coffee Bar Loading... Mailroom Entrance Loading... Front Desk Loadin…" at bounding box center [281, 161] width 562 height 282
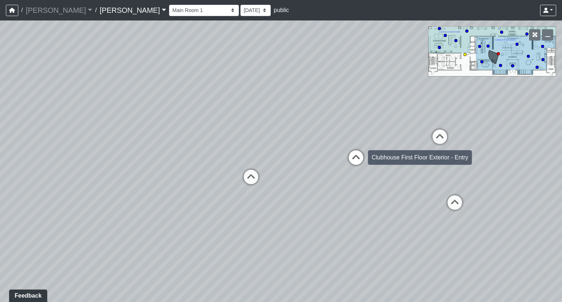
click at [354, 158] on icon at bounding box center [356, 161] width 22 height 22
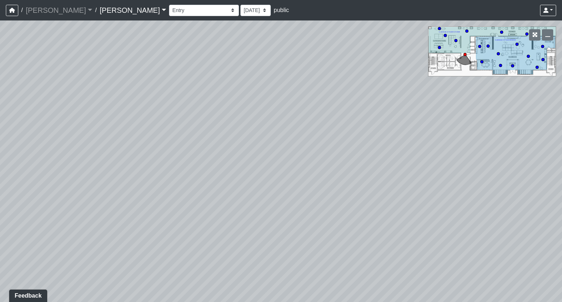
drag, startPoint x: 299, startPoint y: 149, endPoint x: 562, endPoint y: 166, distance: 262.9
click at [562, 166] on div "Loading... Coffee Bar Loading... Mailroom Entrance Loading... Front Desk Loadin…" at bounding box center [281, 161] width 562 height 282
drag, startPoint x: 294, startPoint y: 165, endPoint x: 395, endPoint y: 169, distance: 101.5
click at [518, 159] on div "Loading... Coffee Bar Loading... Mailroom Entrance Loading... Front Desk Loadin…" at bounding box center [281, 161] width 562 height 282
drag, startPoint x: 329, startPoint y: 179, endPoint x: 322, endPoint y: 174, distance: 8.7
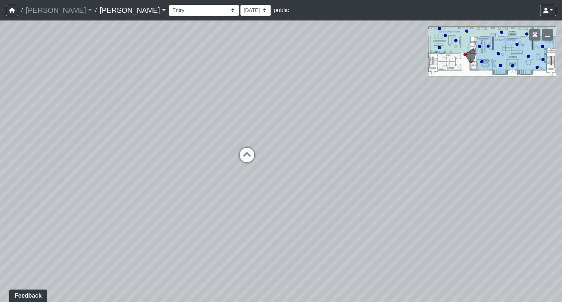
click at [364, 176] on div "Loading... Coffee Bar Loading... Mailroom Entrance Loading... Front Desk Loadin…" at bounding box center [281, 161] width 562 height 282
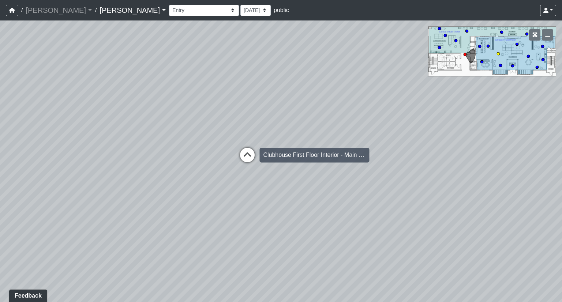
click at [243, 156] on icon at bounding box center [247, 159] width 22 height 22
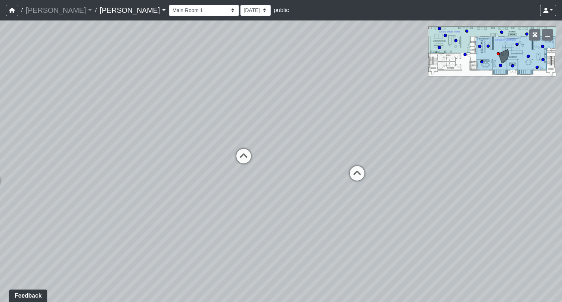
drag, startPoint x: 396, startPoint y: 157, endPoint x: 31, endPoint y: 140, distance: 364.9
click at [9, 141] on div "Loading... Coffee Bar Loading... Mailroom Entrance Loading... Front Desk Loadin…" at bounding box center [281, 161] width 562 height 282
drag, startPoint x: 388, startPoint y: 142, endPoint x: 310, endPoint y: 148, distance: 78.9
click at [310, 148] on div "Loading... Coffee Bar Loading... Mailroom Entrance Loading... Front Desk Loadin…" at bounding box center [281, 161] width 562 height 282
click at [169, 7] on select "Entry Kitchenette Lounge Pool Table Seating 1 Seating 2 Seating 3 Seating 4 Ban…" at bounding box center [204, 10] width 70 height 11
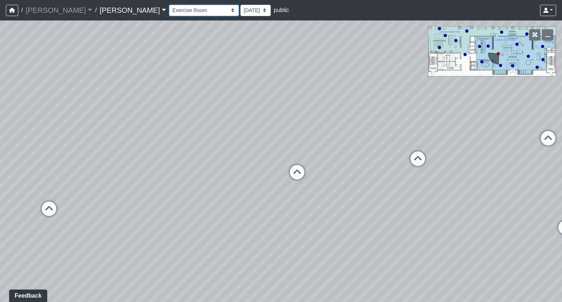
click at [169, 5] on select "Entry Kitchenette Lounge Pool Table Seating 1 Seating 2 Seating 3 Seating 4 Ban…" at bounding box center [204, 10] width 70 height 11
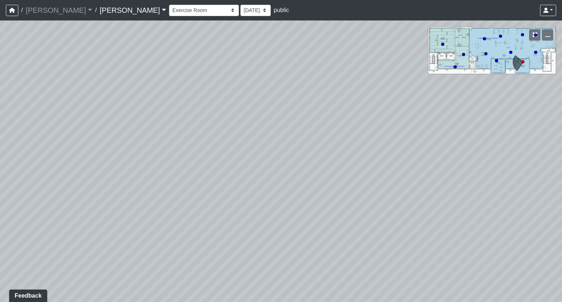
drag, startPoint x: 155, startPoint y: 120, endPoint x: 533, endPoint y: 232, distance: 393.8
click at [533, 232] on div "Loading... Coffee Bar Loading... Mailroom Entrance Loading... Front Desk Loadin…" at bounding box center [281, 161] width 562 height 282
drag, startPoint x: 251, startPoint y: 150, endPoint x: 342, endPoint y: 171, distance: 93.3
click at [561, 158] on div "Loading... Coffee Bar Loading... Mailroom Entrance Loading... Front Desk Loadin…" at bounding box center [281, 161] width 562 height 282
drag, startPoint x: 236, startPoint y: 186, endPoint x: 343, endPoint y: 153, distance: 112.5
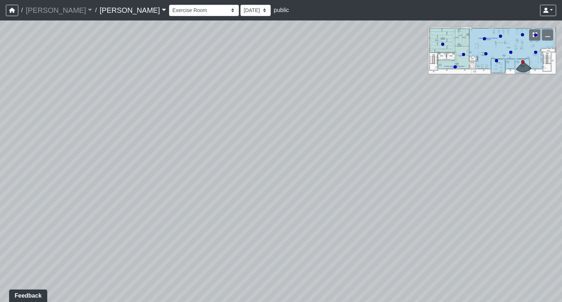
click at [446, 145] on div "Loading... Coffee Bar Loading... Mailroom Entrance Loading... Front Desk Loadin…" at bounding box center [281, 161] width 562 height 282
drag, startPoint x: 161, startPoint y: 186, endPoint x: 366, endPoint y: 169, distance: 205.3
click at [418, 156] on div "Loading... Coffee Bar Loading... Mailroom Entrance Loading... Front Desk Loadin…" at bounding box center [281, 161] width 562 height 282
drag, startPoint x: 204, startPoint y: 219, endPoint x: 283, endPoint y: 193, distance: 83.3
click at [291, 193] on div "Loading... Coffee Bar Loading... Mailroom Entrance Loading... Front Desk Loadin…" at bounding box center [281, 161] width 562 height 282
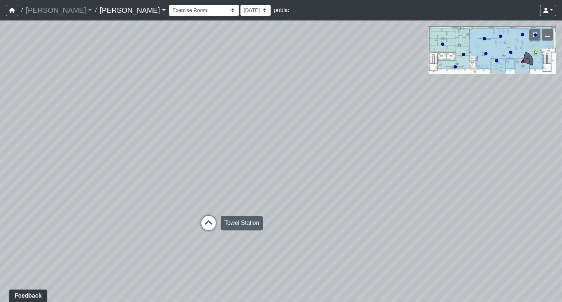
click at [209, 220] on icon at bounding box center [209, 227] width 22 height 22
drag, startPoint x: 151, startPoint y: 182, endPoint x: 364, endPoint y: 137, distance: 217.7
click at [362, 137] on div "Loading... Coffee Bar Loading... Mailroom Entrance Loading... Front Desk Loadin…" at bounding box center [281, 161] width 562 height 282
drag, startPoint x: 84, startPoint y: 147, endPoint x: 457, endPoint y: 133, distance: 373.6
click at [443, 132] on div "Loading... Coffee Bar Loading... Mailroom Entrance Loading... Front Desk Loadin…" at bounding box center [281, 161] width 562 height 282
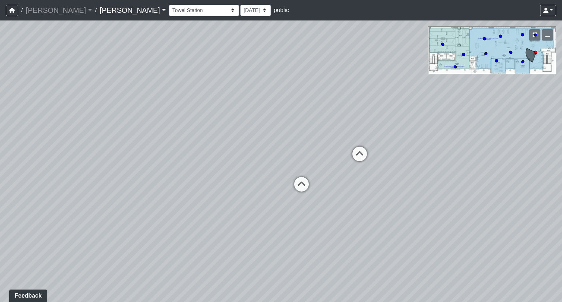
drag, startPoint x: 209, startPoint y: 145, endPoint x: 291, endPoint y: 33, distance: 139.8
click at [291, 33] on div "Loading... Coffee Bar Loading... Mailroom Entrance Loading... Front Desk Loadin…" at bounding box center [281, 161] width 562 height 282
click at [169, 16] on div "Entry Kitchenette Lounge Pool Table Seating 1 Seating 2 Seating 3 Seating 4 Ban…" at bounding box center [229, 10] width 120 height 11
click at [169, 12] on select "Entry Kitchenette Lounge Pool Table Seating 1 Seating 2 Seating 3 Seating 4 Ban…" at bounding box center [204, 10] width 70 height 11
click at [330, 166] on div "Loading... Coffee Bar Loading... Mailroom Entrance Loading... Front Desk Loadin…" at bounding box center [281, 161] width 562 height 282
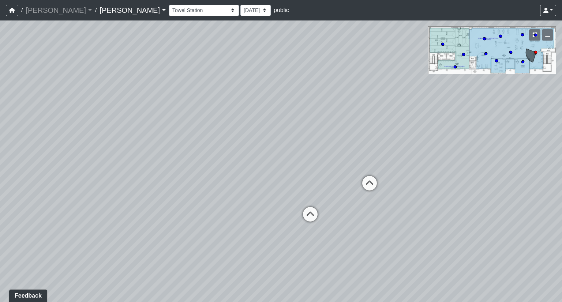
drag, startPoint x: 369, startPoint y: 62, endPoint x: 264, endPoint y: 277, distance: 239.1
click at [260, 281] on div "Loading... Coffee Bar Loading... Mailroom Entrance Loading... Front Desk Loadin…" at bounding box center [281, 161] width 562 height 282
drag, startPoint x: 358, startPoint y: 191, endPoint x: 155, endPoint y: 179, distance: 203.1
click at [155, 179] on div "Loading... Coffee Bar Loading... Mailroom Entrance Loading... Front Desk Loadin…" at bounding box center [281, 161] width 562 height 282
drag, startPoint x: 454, startPoint y: 191, endPoint x: 508, endPoint y: 139, distance: 75.1
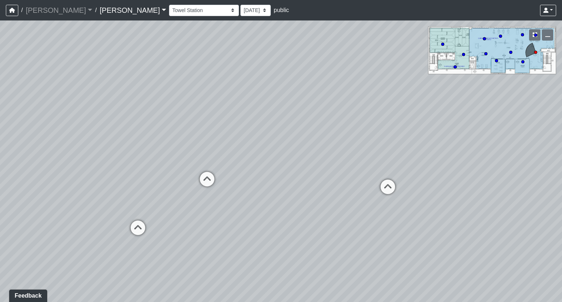
click at [508, 139] on div "Loading... Coffee Bar Loading... Mailroom Entrance Loading... Front Desk Loadin…" at bounding box center [281, 161] width 562 height 282
click at [169, 11] on select "Entry Kitchenette Lounge Pool Table Seating 1 Seating 2 Seating 3 Seating 4 Ban…" at bounding box center [204, 10] width 70 height 11
click at [169, 5] on select "Entry Kitchenette Lounge Pool Table Seating 1 Seating 2 Seating 3 Seating 4 Ban…" at bounding box center [204, 10] width 70 height 11
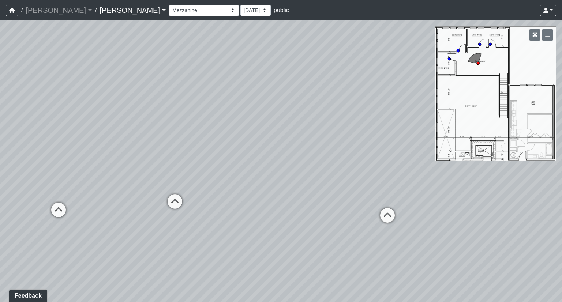
drag, startPoint x: 252, startPoint y: 158, endPoint x: 350, endPoint y: 131, distance: 102.1
click at [350, 131] on div "Loading... Coffee Bar Loading... Mailroom Entrance Loading... Front Desk Loadin…" at bounding box center [281, 161] width 562 height 282
drag, startPoint x: 113, startPoint y: 190, endPoint x: 295, endPoint y: 207, distance: 183.4
click at [298, 210] on div "Loading... Coffee Bar Loading... Mailroom Entrance Loading... Front Desk Loadin…" at bounding box center [281, 161] width 562 height 282
drag, startPoint x: 230, startPoint y: 145, endPoint x: 459, endPoint y: 172, distance: 230.0
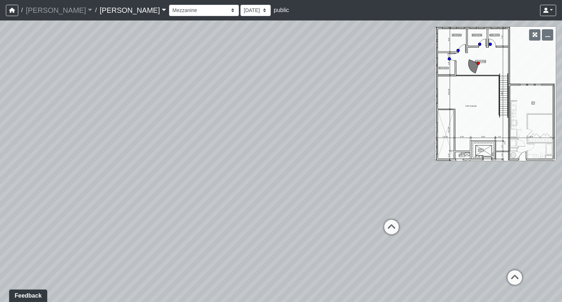
click at [459, 172] on div "Loading... Coffee Bar Loading... Mailroom Entrance Loading... Front Desk Loadin…" at bounding box center [281, 161] width 562 height 282
drag, startPoint x: 393, startPoint y: 207, endPoint x: 122, endPoint y: 191, distance: 272.1
click at [122, 191] on div "Loading... Coffee Bar Loading... Mailroom Entrance Loading... Front Desk Loadin…" at bounding box center [281, 161] width 562 height 282
drag, startPoint x: 354, startPoint y: 177, endPoint x: 150, endPoint y: 175, distance: 203.5
click at [150, 175] on div "Loading... Coffee Bar Loading... Mailroom Entrance Loading... Front Desk Loadin…" at bounding box center [281, 161] width 562 height 282
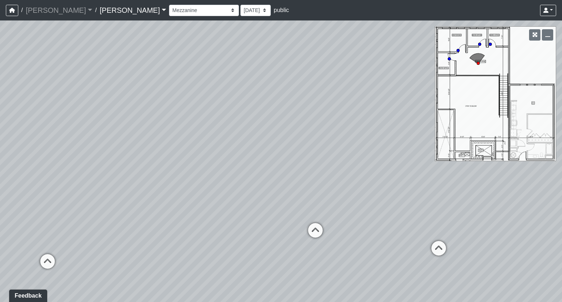
drag, startPoint x: 376, startPoint y: 165, endPoint x: 195, endPoint y: 163, distance: 180.8
click at [195, 163] on div "Loading... Coffee Bar Loading... Mailroom Entrance Loading... Front Desk Loadin…" at bounding box center [281, 161] width 562 height 282
drag, startPoint x: 343, startPoint y: 157, endPoint x: 227, endPoint y: 153, distance: 116.1
click at [227, 153] on div "Loading... Coffee Bar Loading... Mailroom Entrance Loading... Front Desk Loadin…" at bounding box center [281, 161] width 562 height 282
drag, startPoint x: 361, startPoint y: 145, endPoint x: 191, endPoint y: 139, distance: 169.9
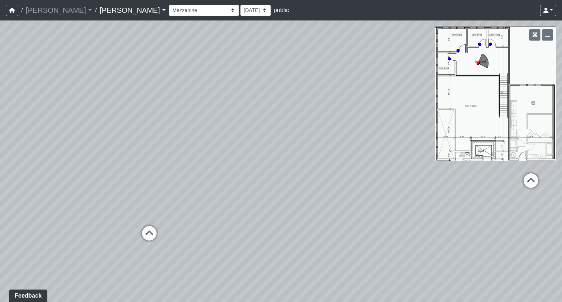
click at [191, 139] on div "Loading... Coffee Bar Loading... Mailroom Entrance Loading... Front Desk Loadin…" at bounding box center [281, 161] width 562 height 282
drag, startPoint x: 372, startPoint y: 143, endPoint x: 202, endPoint y: 120, distance: 171.7
click at [119, 129] on div "Loading... Coffee Bar Loading... Mailroom Entrance Loading... Front Desk Loadin…" at bounding box center [281, 161] width 562 height 282
click at [169, 10] on select "Entry Kitchenette Lounge Pool Table Seating 1 Seating 2 Seating 3 Seating 4 Ban…" at bounding box center [204, 10] width 70 height 11
click at [169, 5] on select "Entry Kitchenette Lounge Pool Table Seating 1 Seating 2 Seating 3 Seating 4 Ban…" at bounding box center [204, 10] width 70 height 11
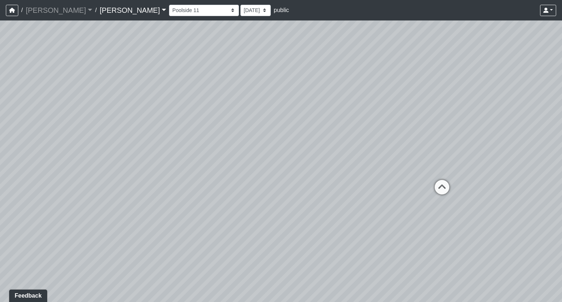
drag, startPoint x: 168, startPoint y: 154, endPoint x: 483, endPoint y: 147, distance: 315.2
click at [482, 147] on div "Loading... Coffee Bar Loading... Mailroom Entrance Loading... Front Desk Loadin…" at bounding box center [281, 161] width 562 height 282
drag, startPoint x: 193, startPoint y: 147, endPoint x: 507, endPoint y: 169, distance: 314.8
click at [507, 169] on div "Loading... Coffee Bar Loading... Mailroom Entrance Loading... Front Desk Loadin…" at bounding box center [281, 161] width 562 height 282
click at [270, 189] on icon at bounding box center [270, 193] width 22 height 22
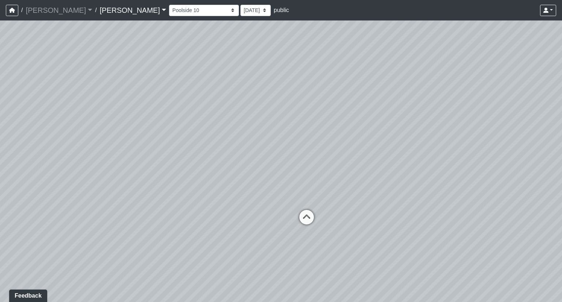
drag, startPoint x: 288, startPoint y: 128, endPoint x: 281, endPoint y: 151, distance: 23.7
click at [281, 151] on div "Loading... Coffee Bar Loading... Mailroom Entrance Loading... Front Desk Loadin…" at bounding box center [281, 161] width 562 height 282
click at [310, 219] on icon at bounding box center [307, 221] width 22 height 22
drag, startPoint x: 264, startPoint y: 150, endPoint x: 272, endPoint y: 188, distance: 38.8
click at [272, 188] on div "Loading... Coffee Bar Loading... Mailroom Entrance Loading... Front Desk Loadin…" at bounding box center [281, 161] width 562 height 282
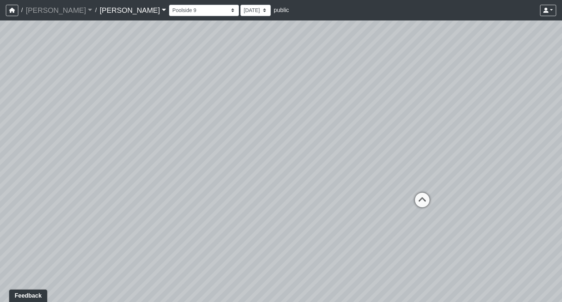
drag, startPoint x: 332, startPoint y: 219, endPoint x: 342, endPoint y: 126, distance: 93.1
click at [342, 126] on div "Loading... Coffee Bar Loading... Mailroom Entrance Loading... Front Desk Loadin…" at bounding box center [281, 161] width 562 height 282
drag, startPoint x: 235, startPoint y: 145, endPoint x: 509, endPoint y: 158, distance: 274.8
click at [507, 156] on div "Loading... Coffee Bar Loading... Mailroom Entrance Loading... Front Desk Loadin…" at bounding box center [281, 161] width 562 height 282
drag, startPoint x: 375, startPoint y: 154, endPoint x: 181, endPoint y: 145, distance: 194.2
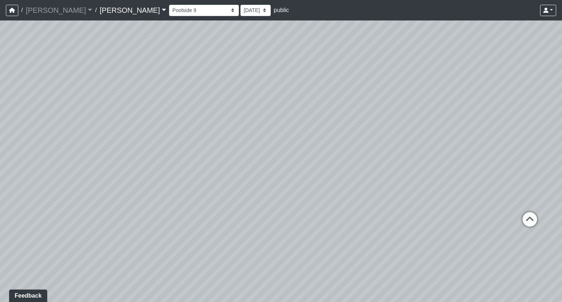
click at [183, 146] on div "Loading... Coffee Bar Loading... Mailroom Entrance Loading... Front Desk Loadin…" at bounding box center [281, 161] width 562 height 282
drag, startPoint x: 400, startPoint y: 106, endPoint x: 54, endPoint y: 146, distance: 348.2
click at [47, 147] on div "Loading... Coffee Bar Loading... Mailroom Entrance Loading... Front Desk Loadin…" at bounding box center [281, 161] width 562 height 282
drag, startPoint x: 331, startPoint y: 137, endPoint x: 118, endPoint y: 137, distance: 213.0
click at [118, 137] on div "Loading... Coffee Bar Loading... Mailroom Entrance Loading... Front Desk Loadin…" at bounding box center [281, 161] width 562 height 282
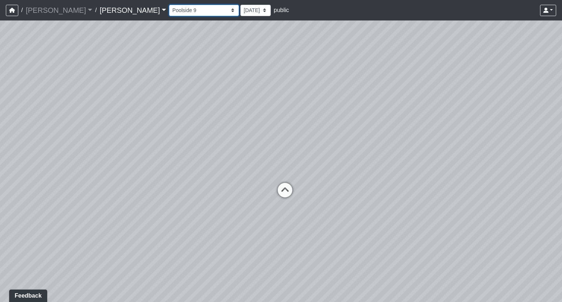
click at [169, 12] on select "Entry Kitchenette Lounge Pool Table Seating 1 Seating 2 Seating 3 Seating 4 Ban…" at bounding box center [204, 10] width 70 height 11
drag, startPoint x: 352, startPoint y: 104, endPoint x: 160, endPoint y: 129, distance: 194.6
click at [121, 128] on div "Loading... Coffee Bar Loading... Mailroom Entrance Loading... Front Desk Loadin…" at bounding box center [281, 161] width 562 height 282
drag, startPoint x: 424, startPoint y: 137, endPoint x: 280, endPoint y: 137, distance: 143.8
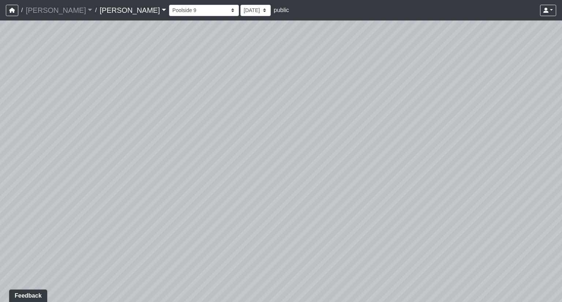
click at [280, 137] on div "Loading... Coffee Bar Loading... Mailroom Entrance Loading... Front Desk Loadin…" at bounding box center [281, 161] width 562 height 282
click at [169, 16] on div "Entry Kitchenette Lounge Pool Table Seating 1 Seating 2 Seating 3 Seating 4 Ban…" at bounding box center [362, 10] width 387 height 14
click at [169, 14] on select "Entry Kitchenette Lounge Pool Table Seating 1 Seating 2 Seating 3 Seating 4 Ban…" at bounding box center [204, 10] width 70 height 11
click at [169, 5] on select "Entry Kitchenette Lounge Pool Table Seating 1 Seating 2 Seating 3 Seating 4 Ban…" at bounding box center [204, 10] width 70 height 11
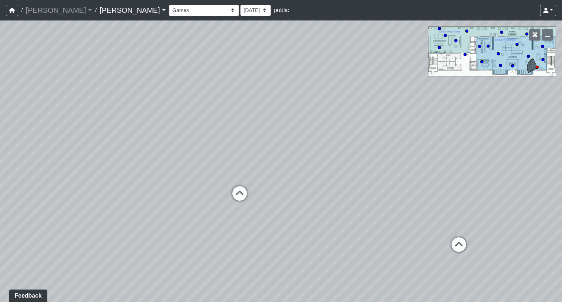
drag, startPoint x: 433, startPoint y: 197, endPoint x: 276, endPoint y: 188, distance: 158.0
click at [276, 188] on div "Loading... Coffee Bar Loading... Mailroom Entrance Loading... Front Desk Loadin…" at bounding box center [281, 161] width 562 height 282
drag, startPoint x: 444, startPoint y: 180, endPoint x: 154, endPoint y: 158, distance: 290.4
click at [154, 158] on div "Loading... Coffee Bar Loading... Mailroom Entrance Loading... Front Desk Loadin…" at bounding box center [281, 161] width 562 height 282
drag, startPoint x: 418, startPoint y: 156, endPoint x: 288, endPoint y: 153, distance: 129.6
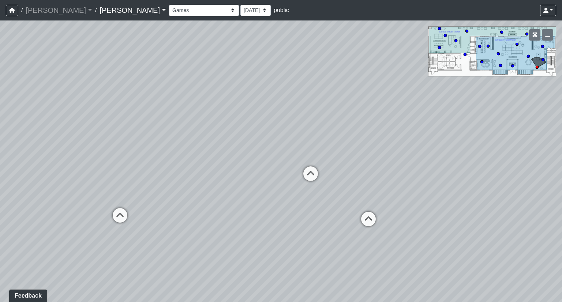
click at [288, 153] on div "Loading... Coffee Bar Loading... Mailroom Entrance Loading... Front Desk Loadin…" at bounding box center [281, 161] width 562 height 282
click at [304, 173] on icon at bounding box center [301, 176] width 22 height 22
drag, startPoint x: 366, startPoint y: 137, endPoint x: 198, endPoint y: 131, distance: 168.4
click at [74, 130] on div "Loading... Coffee Bar Loading... Mailroom Entrance Loading... Front Desk Loadin…" at bounding box center [281, 161] width 562 height 282
drag, startPoint x: 338, startPoint y: 137, endPoint x: 485, endPoint y: 105, distance: 150.5
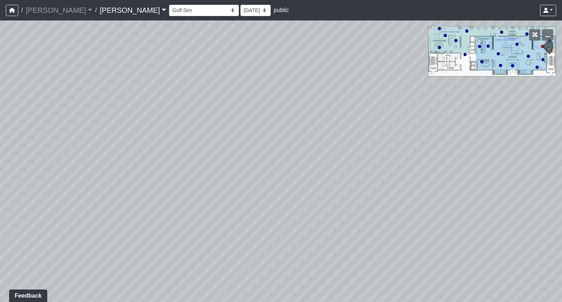
click at [485, 104] on div "Loading... Coffee Bar Loading... Mailroom Entrance Loading... Front Desk Loadin…" at bounding box center [281, 161] width 562 height 282
drag, startPoint x: 139, startPoint y: 129, endPoint x: 422, endPoint y: 132, distance: 282.9
click at [420, 132] on div "Loading... Coffee Bar Loading... Mailroom Entrance Loading... Front Desk Loadin…" at bounding box center [281, 161] width 562 height 282
drag, startPoint x: 269, startPoint y: 134, endPoint x: 466, endPoint y: 128, distance: 197.0
click at [466, 128] on div "Loading... Coffee Bar Loading... Mailroom Entrance Loading... Front Desk Loadin…" at bounding box center [281, 161] width 562 height 282
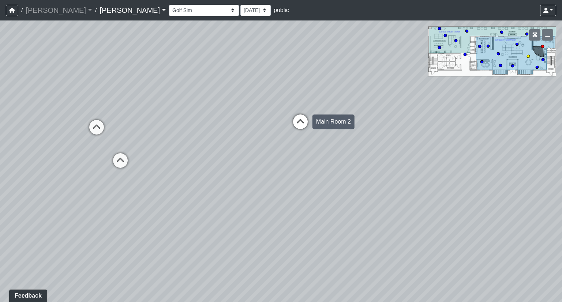
click at [302, 120] on icon at bounding box center [301, 126] width 22 height 22
select select "8e9gJVNoK2LXgX1V6ByAru"
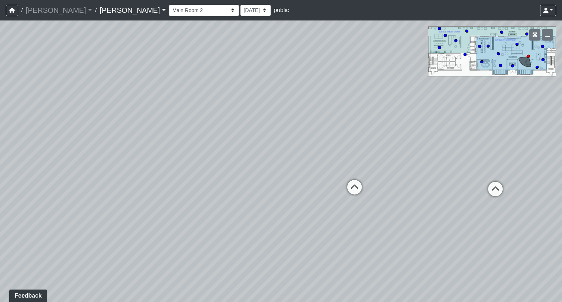
drag, startPoint x: 214, startPoint y: 113, endPoint x: 212, endPoint y: 184, distance: 70.7
click at [194, 188] on div "Loading... Coffee Bar Loading... Mailroom Entrance Loading... Front Desk Loadin…" at bounding box center [281, 161] width 562 height 282
drag, startPoint x: 491, startPoint y: 176, endPoint x: 465, endPoint y: 140, distance: 44.1
click at [465, 140] on div "Loading... Coffee Bar Loading... Mailroom Entrance Loading... Front Desk Loadin…" at bounding box center [281, 161] width 562 height 282
drag, startPoint x: 382, startPoint y: 101, endPoint x: 127, endPoint y: 116, distance: 255.2
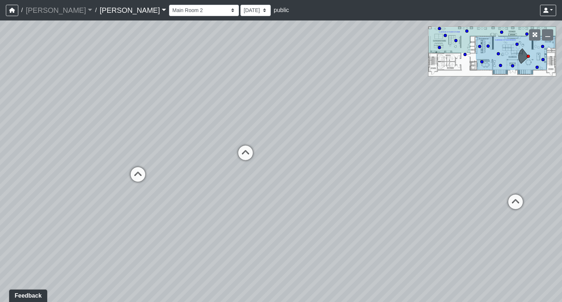
click at [127, 116] on div "Loading... Coffee Bar Loading... Mailroom Entrance Loading... Front Desk Loadin…" at bounding box center [281, 161] width 562 height 282
drag, startPoint x: 484, startPoint y: 135, endPoint x: 241, endPoint y: 144, distance: 243.5
click at [111, 144] on div "Loading... Coffee Bar Loading... Mailroom Entrance Loading... Front Desk Loadin…" at bounding box center [281, 161] width 562 height 282
drag, startPoint x: 410, startPoint y: 142, endPoint x: 135, endPoint y: 137, distance: 275.7
click at [135, 137] on div "Loading... Coffee Bar Loading... Mailroom Entrance Loading... Front Desk Loadin…" at bounding box center [281, 161] width 562 height 282
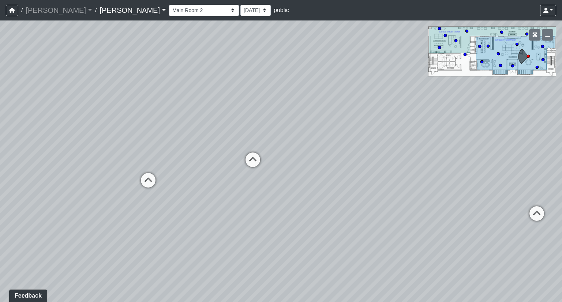
drag, startPoint x: 114, startPoint y: 132, endPoint x: 498, endPoint y: 133, distance: 383.6
click at [498, 133] on div "Loading... Coffee Bar Loading... Mailroom Entrance Loading... Front Desk Loadin…" at bounding box center [281, 161] width 562 height 282
drag, startPoint x: 193, startPoint y: 163, endPoint x: 533, endPoint y: 159, distance: 339.3
click at [543, 157] on div "Loading... Coffee Bar Loading... Mailroom Entrance Loading... Front Desk Loadin…" at bounding box center [281, 161] width 562 height 282
drag, startPoint x: 245, startPoint y: 162, endPoint x: 562, endPoint y: 158, distance: 317.0
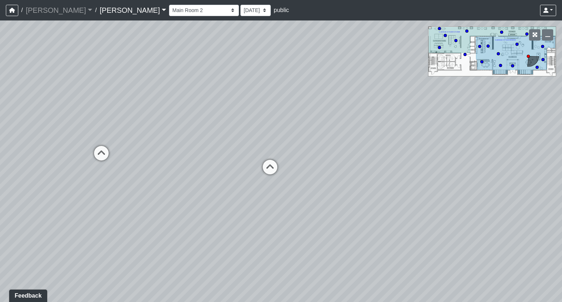
click at [562, 158] on div "Loading... Coffee Bar Loading... Mailroom Entrance Loading... Front Desk Loadin…" at bounding box center [281, 161] width 562 height 282
